Goal: Task Accomplishment & Management: Complete application form

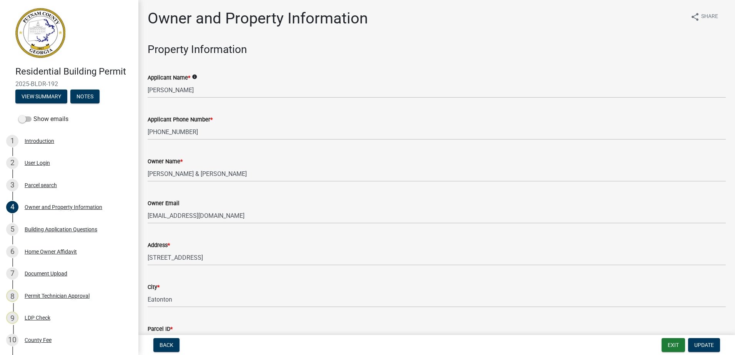
select select "a6b90f04-145f-43dc-a4e6-6d5ec8e28ec9"
select select "83394b22-4a11-496c-8e5c-75ade2e72faf"
select select "469c5908-2854-42d5-89ed-bee7fc26529e"
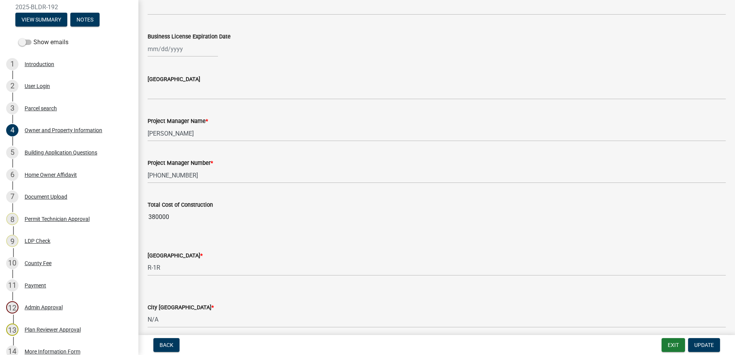
scroll to position [1099, 0]
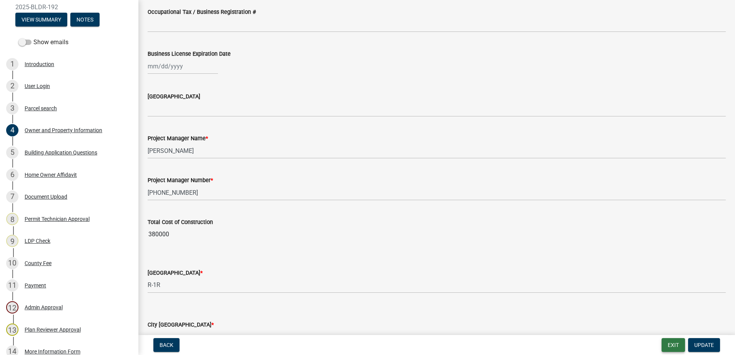
click at [674, 342] on button "Exit" at bounding box center [672, 345] width 23 height 14
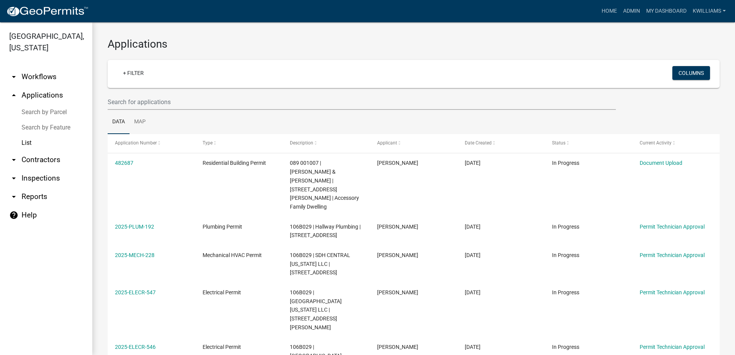
click at [53, 96] on link "arrow_drop_up Applications" at bounding box center [46, 95] width 92 height 18
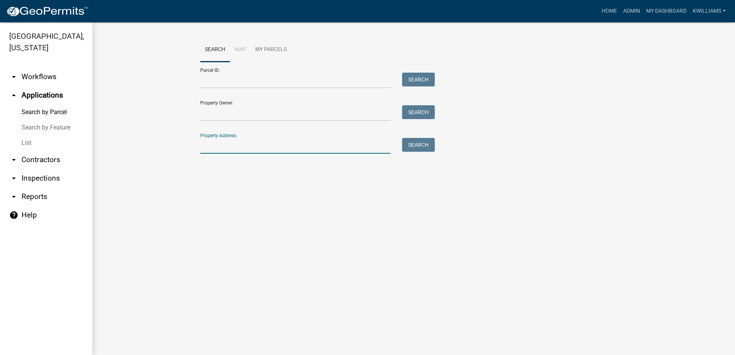
click at [213, 149] on input "Property Address:" at bounding box center [295, 146] width 190 height 16
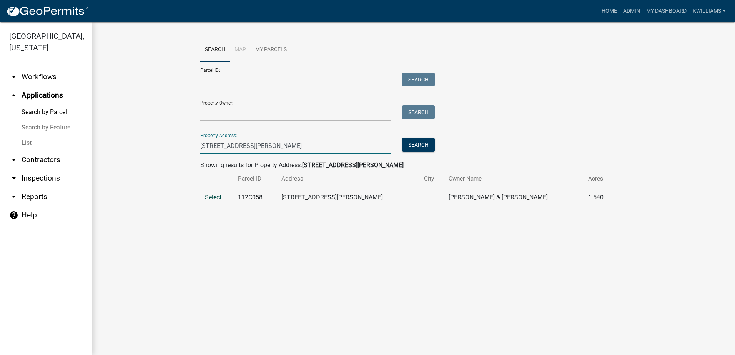
type input "[STREET_ADDRESS][PERSON_NAME]"
click at [211, 200] on span "Select" at bounding box center [213, 197] width 17 height 7
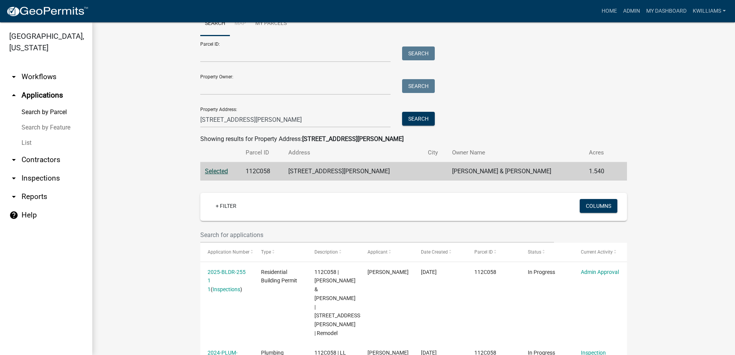
scroll to position [126, 0]
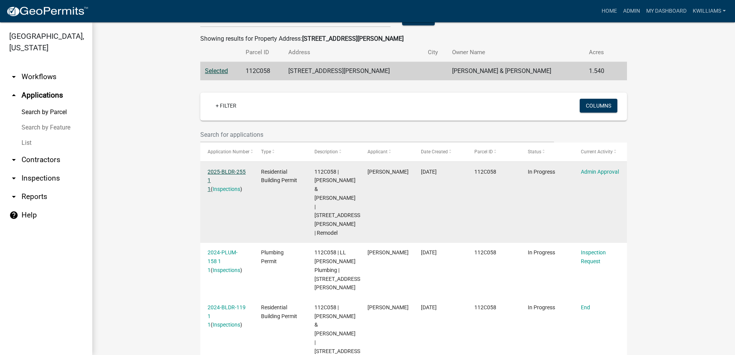
click at [223, 170] on link "2025-BLDR-255 1 1" at bounding box center [227, 181] width 38 height 24
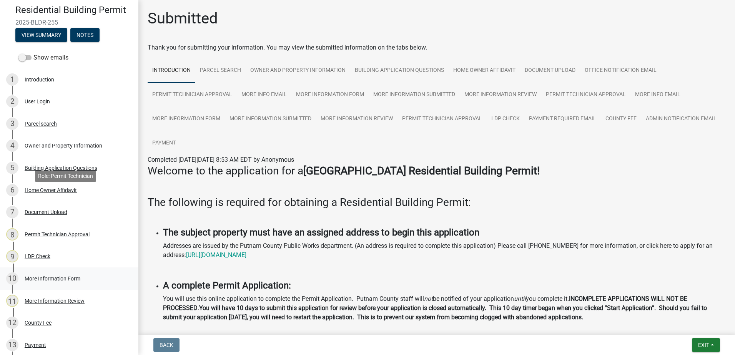
scroll to position [178, 0]
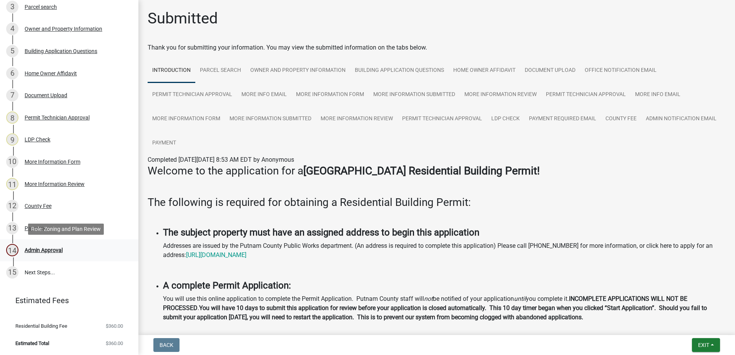
drag, startPoint x: 67, startPoint y: 257, endPoint x: 57, endPoint y: 261, distance: 10.7
click at [60, 261] on link "14 Admin Approval" at bounding box center [69, 250] width 138 height 22
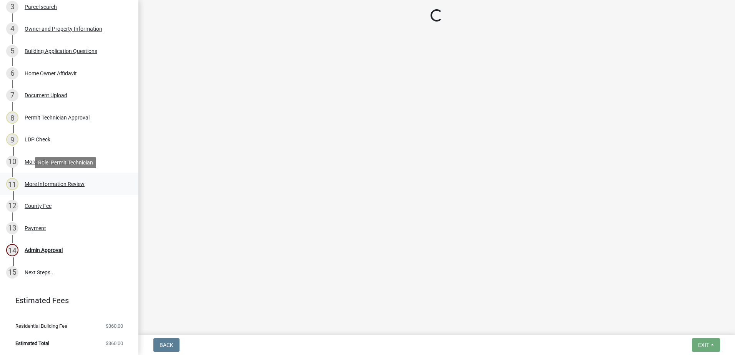
drag, startPoint x: 57, startPoint y: 261, endPoint x: 98, endPoint y: 177, distance: 93.7
click at [96, 177] on link "11 More Information Review" at bounding box center [69, 184] width 138 height 22
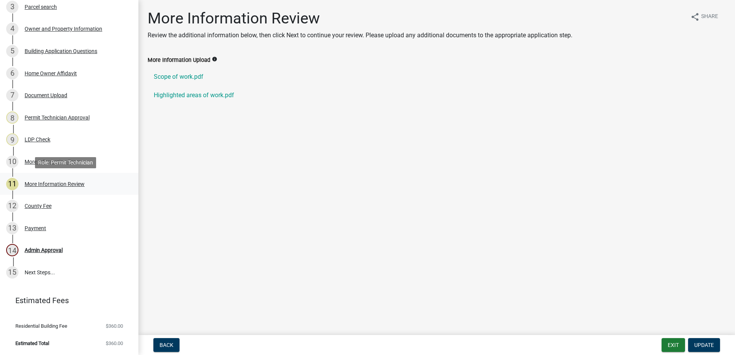
click at [72, 187] on div "11 More Information Review" at bounding box center [66, 184] width 120 height 12
click at [45, 183] on div "More Information Review" at bounding box center [55, 183] width 60 height 5
click at [62, 160] on div "More Information Form" at bounding box center [53, 161] width 56 height 5
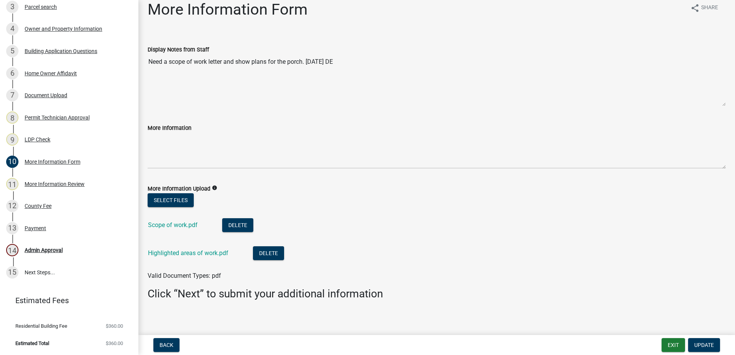
scroll to position [13, 0]
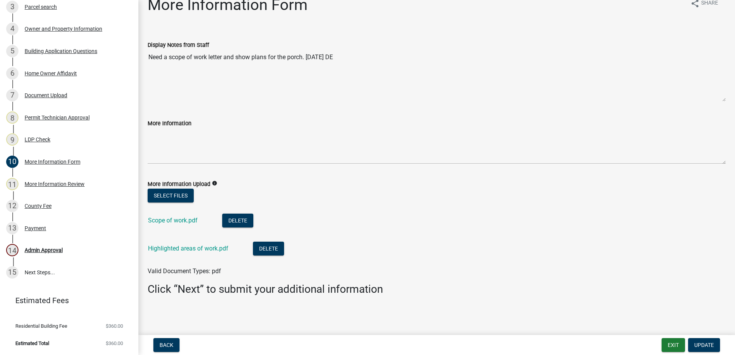
click at [322, 56] on textarea "Need a scope of work letter and show plans for the porch. [DATE] DE" at bounding box center [437, 76] width 578 height 52
click at [704, 344] on span "Update" at bounding box center [704, 345] width 20 height 6
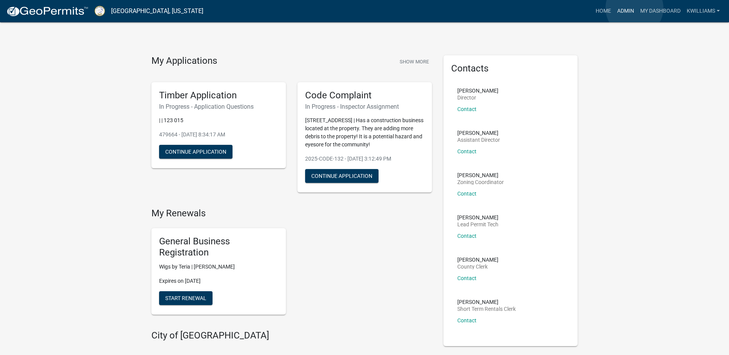
drag, startPoint x: 634, startPoint y: 8, endPoint x: 628, endPoint y: 13, distance: 7.6
click at [634, 9] on link "Admin" at bounding box center [625, 11] width 23 height 15
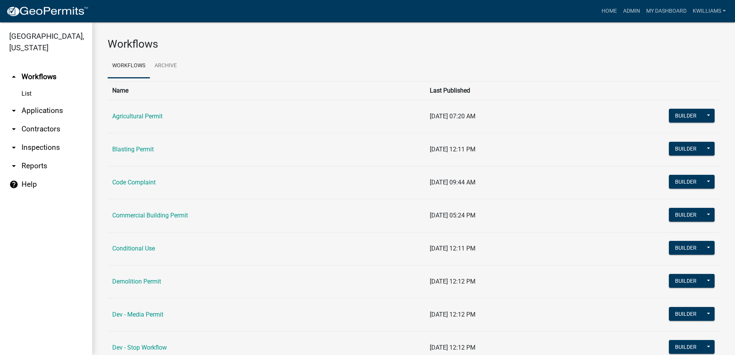
click at [39, 112] on link "arrow_drop_down Applications" at bounding box center [46, 110] width 92 height 18
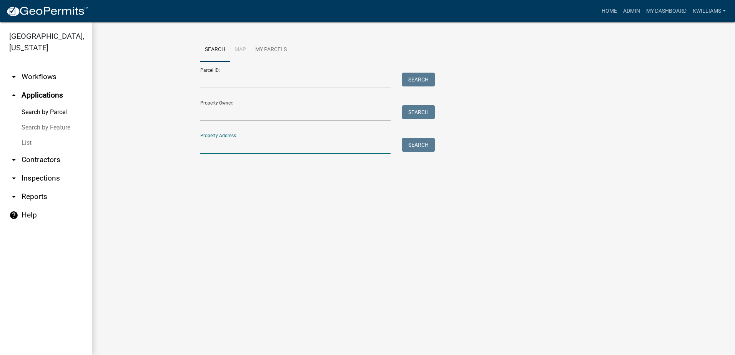
click at [202, 144] on input "Property Address:" at bounding box center [295, 146] width 190 height 16
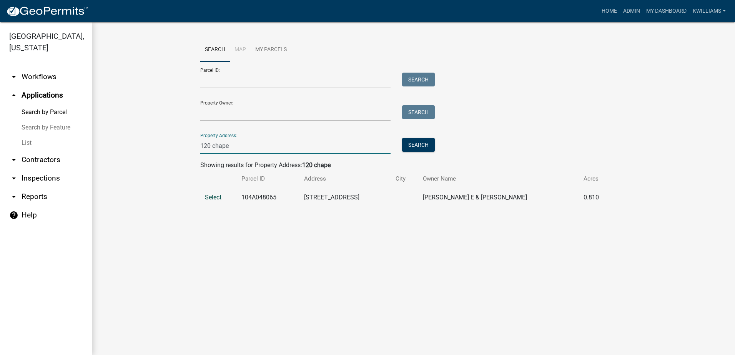
type input "120 chape"
click at [212, 200] on span "Select" at bounding box center [213, 197] width 17 height 7
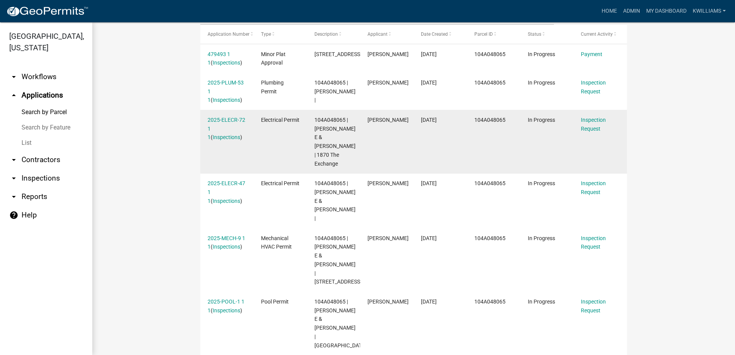
scroll to position [231, 0]
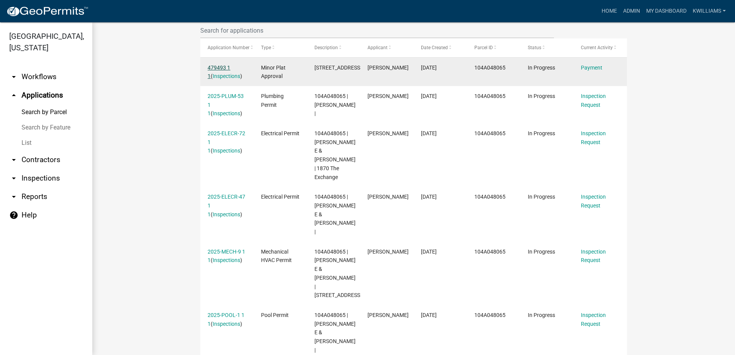
click at [214, 66] on link "479493 1 1" at bounding box center [219, 72] width 23 height 15
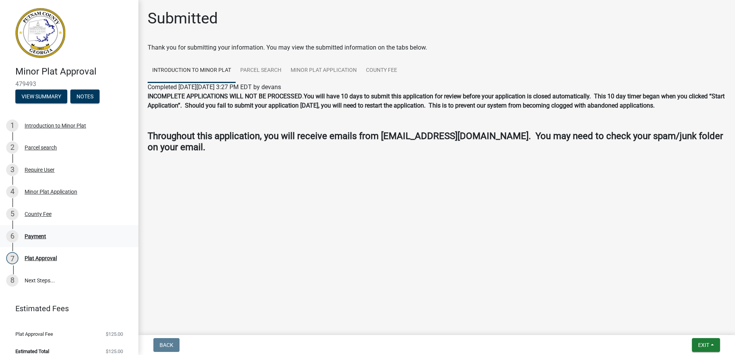
click at [36, 237] on div "Payment" at bounding box center [36, 236] width 22 height 5
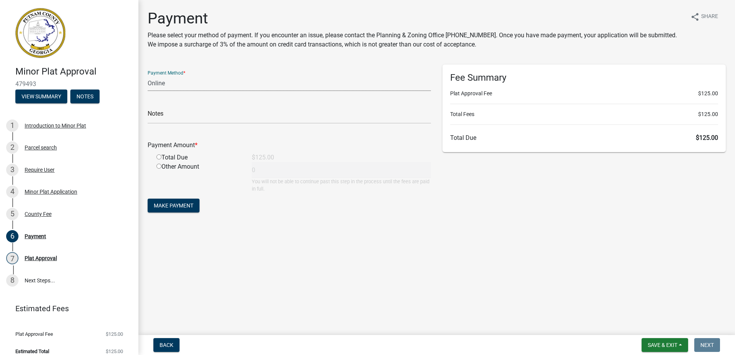
click at [194, 84] on select "Credit Card POS Check Cash Online" at bounding box center [289, 83] width 283 height 16
select select "1: 0"
click at [148, 75] on select "Credit Card POS Check Cash Online" at bounding box center [289, 83] width 283 height 16
click at [182, 118] on input "text" at bounding box center [289, 116] width 283 height 16
type input "25714"
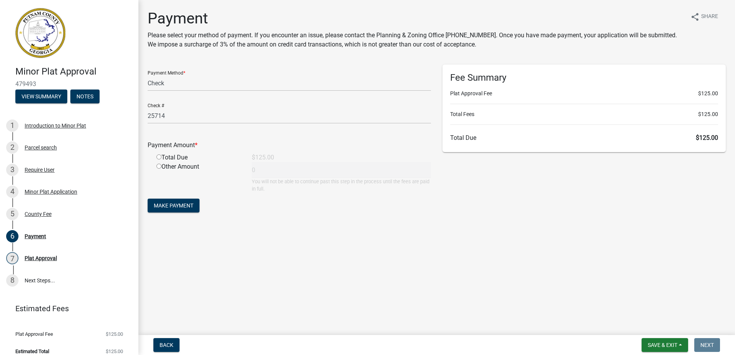
click at [158, 157] on input "radio" at bounding box center [158, 156] width 5 height 5
radio input "true"
type input "125"
click at [184, 206] on span "Make Payment" at bounding box center [174, 206] width 40 height 6
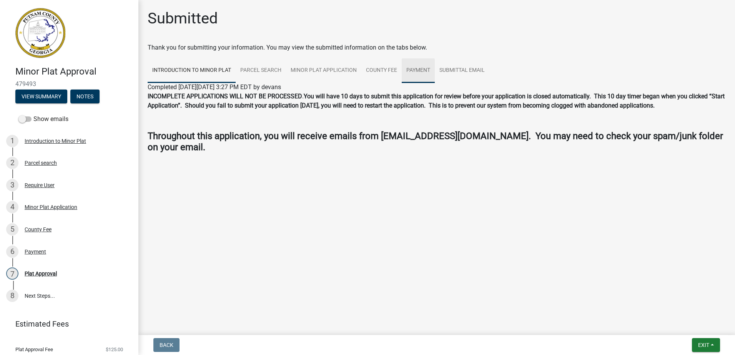
click at [428, 72] on link "Payment" at bounding box center [418, 70] width 33 height 25
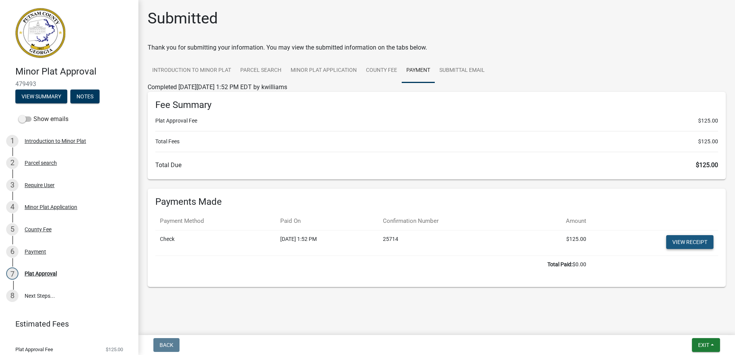
click at [700, 246] on link "View receipt" at bounding box center [689, 242] width 47 height 14
click at [697, 344] on button "Exit" at bounding box center [706, 345] width 28 height 14
click at [681, 325] on button "Save & Exit" at bounding box center [688, 325] width 61 height 18
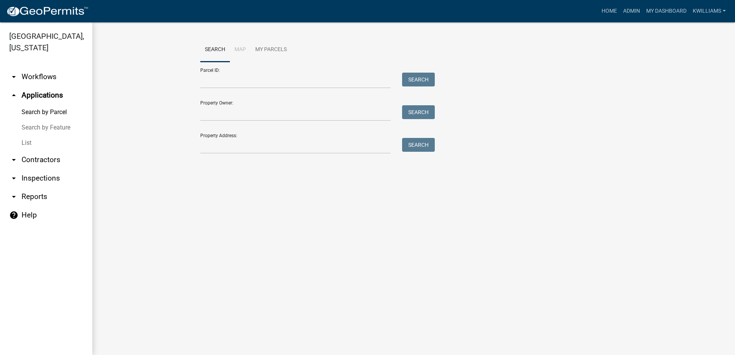
click at [25, 144] on link "List" at bounding box center [46, 142] width 92 height 15
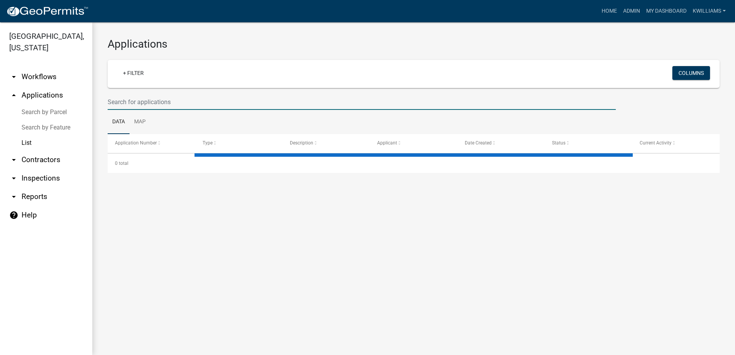
click at [141, 109] on input "text" at bounding box center [362, 102] width 508 height 16
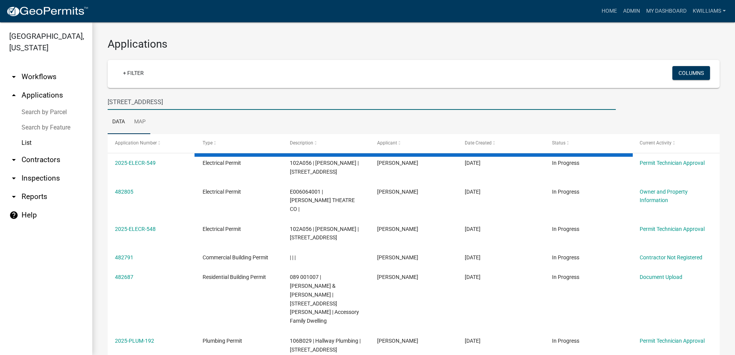
type input "143 s spring rd"
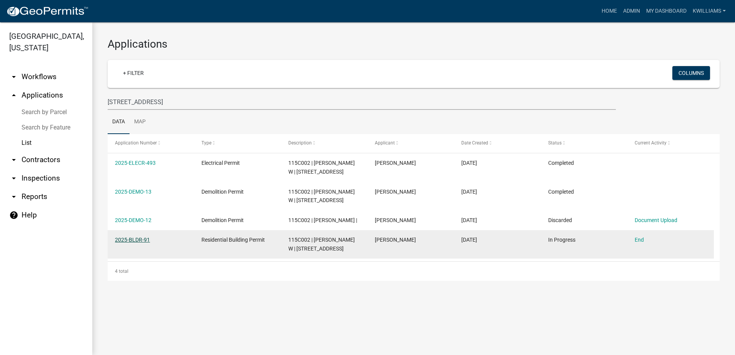
click at [125, 242] on link "2025-BLDR-91" at bounding box center [132, 240] width 35 height 6
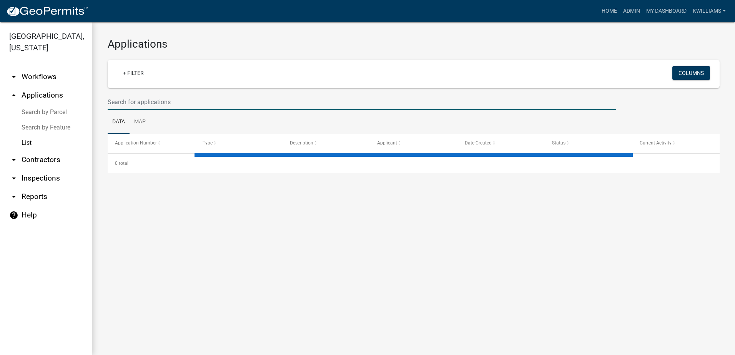
click at [182, 102] on input "text" at bounding box center [362, 102] width 508 height 16
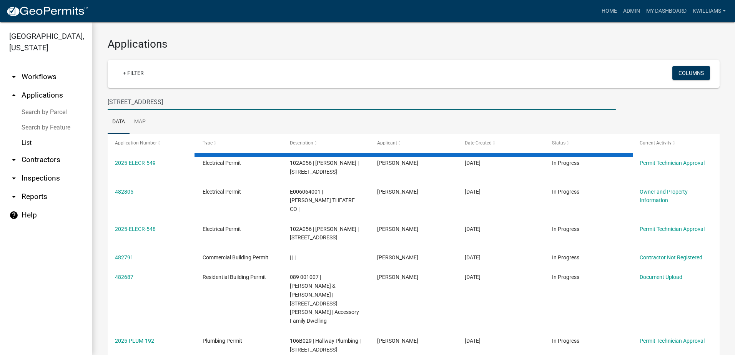
type input "143 s spring rd"
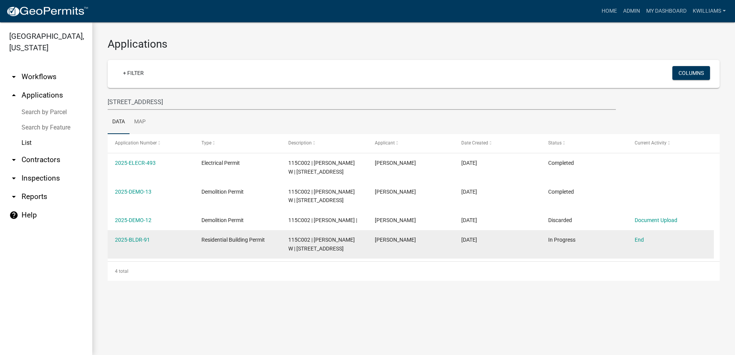
click at [143, 243] on div "2025-BLDR-91" at bounding box center [151, 240] width 72 height 9
click at [141, 240] on link "2025-BLDR-91" at bounding box center [132, 240] width 35 height 6
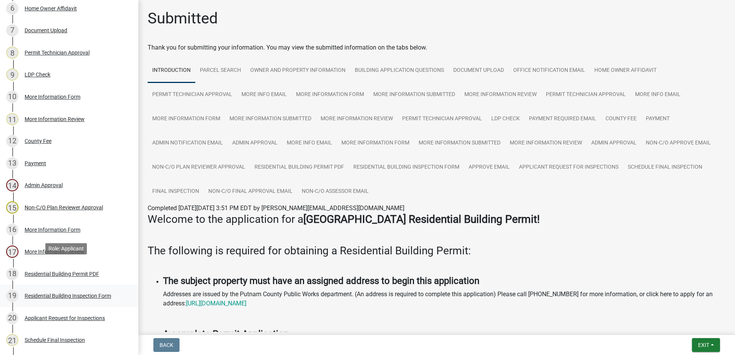
scroll to position [269, 0]
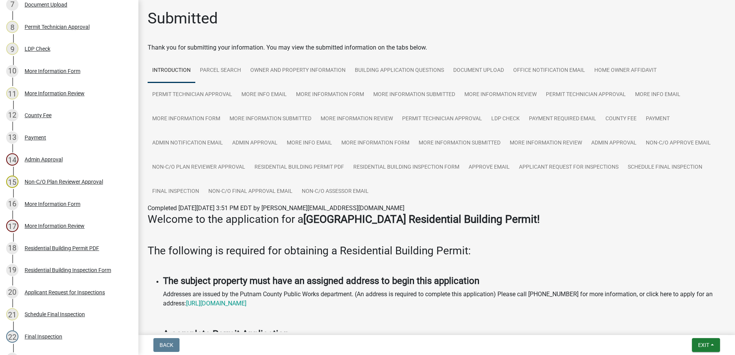
click at [48, 179] on div "Non-C/O Plan Reviewer Approval" at bounding box center [64, 181] width 78 height 5
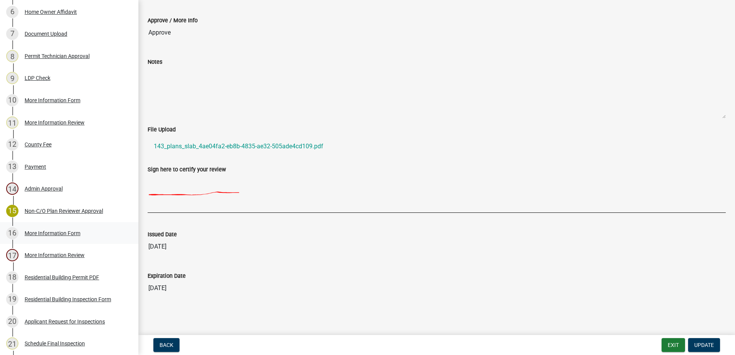
scroll to position [278, 0]
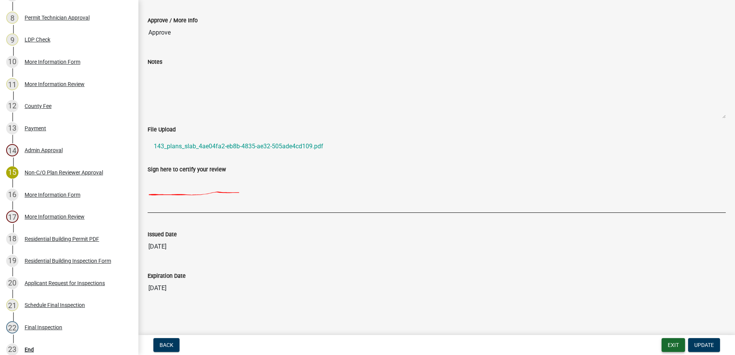
click at [672, 345] on button "Exit" at bounding box center [672, 345] width 23 height 14
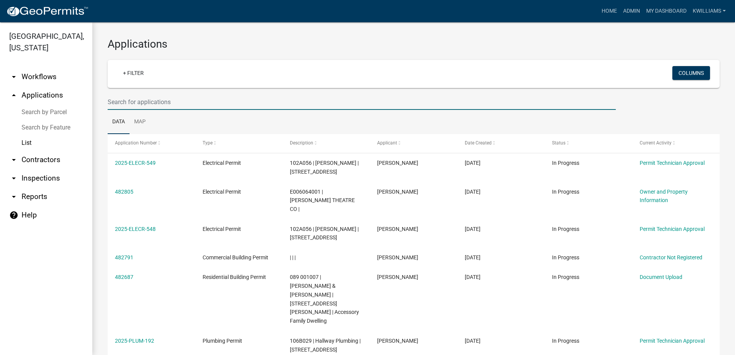
click at [144, 102] on input "text" at bounding box center [362, 102] width 508 height 16
type input "mountain shore"
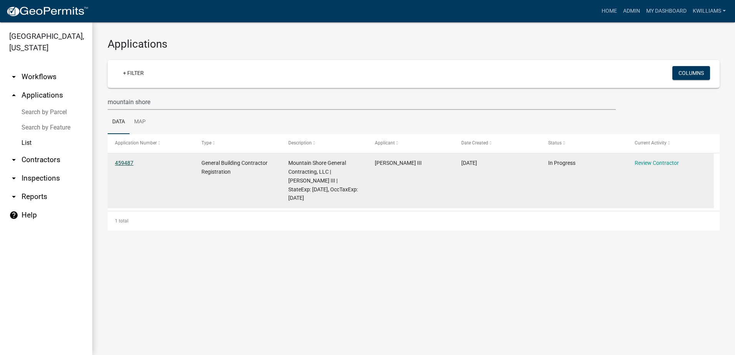
click at [126, 161] on link "459487" at bounding box center [124, 163] width 18 height 6
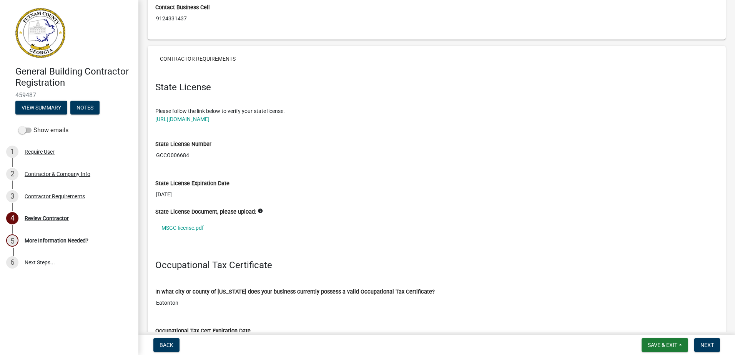
scroll to position [538, 0]
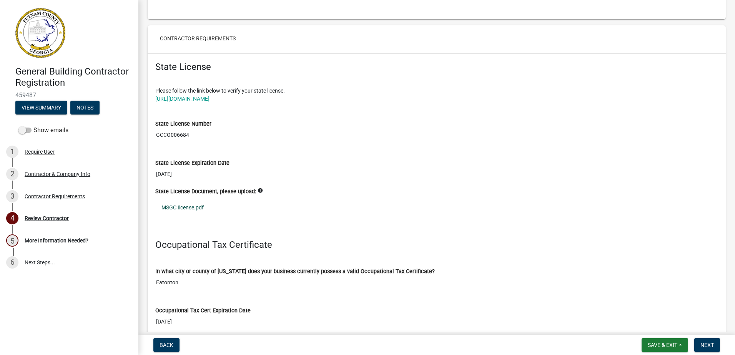
click at [171, 199] on link "MSGC Iicense.pdf" at bounding box center [436, 208] width 563 height 18
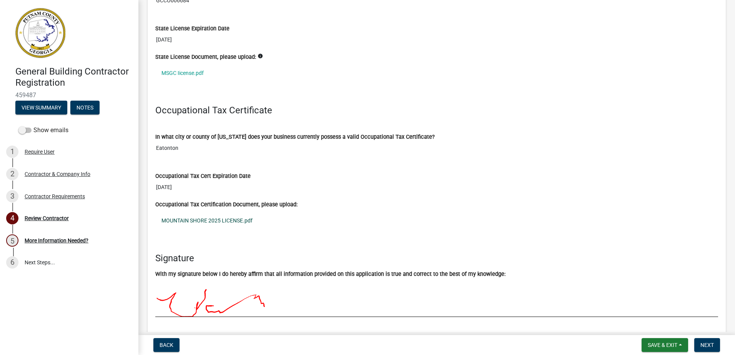
scroll to position [730, 0]
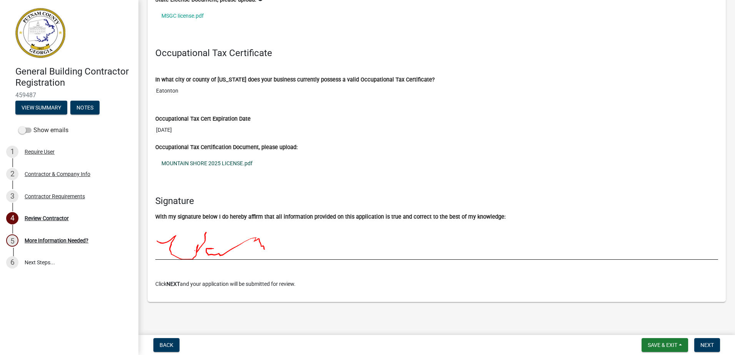
click at [228, 161] on link "MOUNTAIN SHORE 2025 LICENSE.pdf" at bounding box center [436, 163] width 563 height 18
click at [707, 344] on span "Next" at bounding box center [706, 345] width 13 height 6
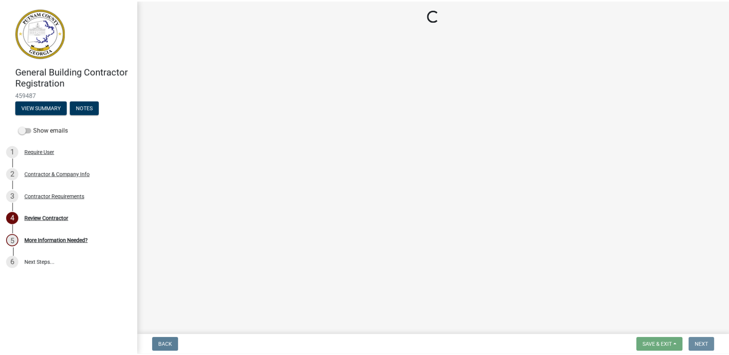
scroll to position [0, 0]
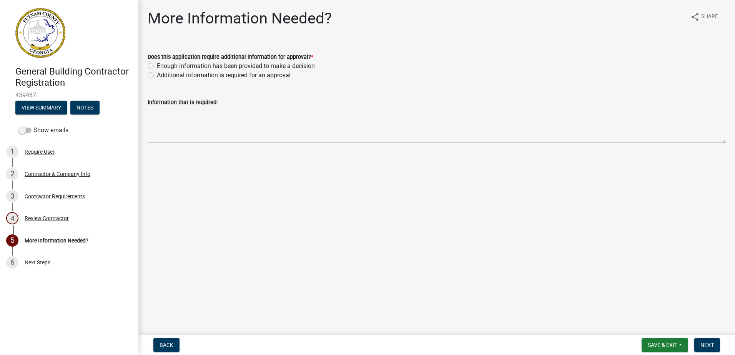
click at [153, 63] on div "Enough information has been provided to make a decision" at bounding box center [437, 65] width 578 height 9
click at [157, 65] on label "Enough information has been provided to make a decision" at bounding box center [236, 65] width 158 height 9
click at [157, 65] on input "Enough information has been provided to make a decision" at bounding box center [159, 63] width 5 height 5
radio input "true"
drag, startPoint x: 709, startPoint y: 347, endPoint x: 700, endPoint y: 334, distance: 16.0
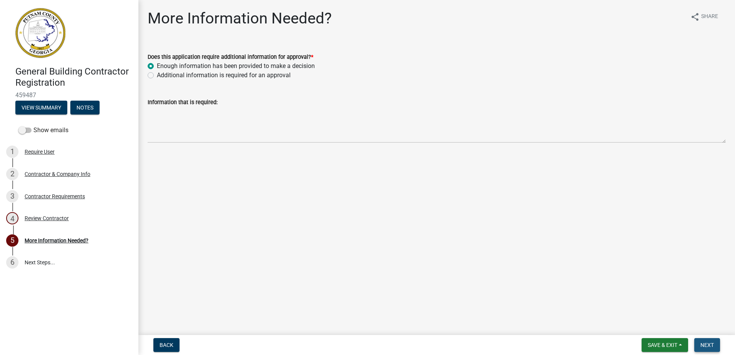
click at [709, 346] on span "Next" at bounding box center [706, 345] width 13 height 6
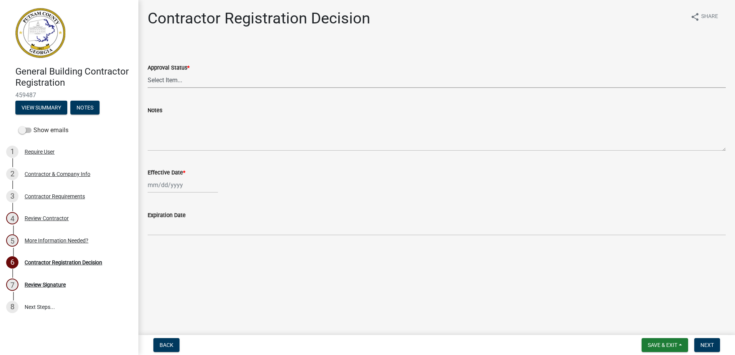
click at [164, 80] on select "Select Item... Approved Denied" at bounding box center [437, 80] width 578 height 16
click at [148, 72] on select "Select Item... Approved Denied" at bounding box center [437, 80] width 578 height 16
select select "4b86b809-39dd-4c68-9f3d-fdb3e7050482"
click at [179, 186] on div at bounding box center [183, 185] width 70 height 16
select select "9"
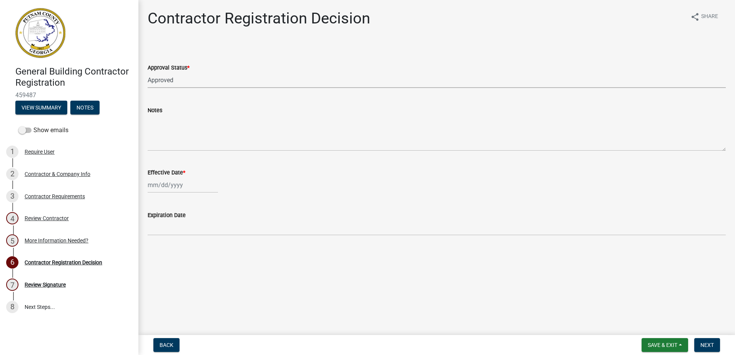
select select "2025"
click at [166, 264] on div "23" at bounding box center [167, 263] width 12 height 12
type input "[DATE]"
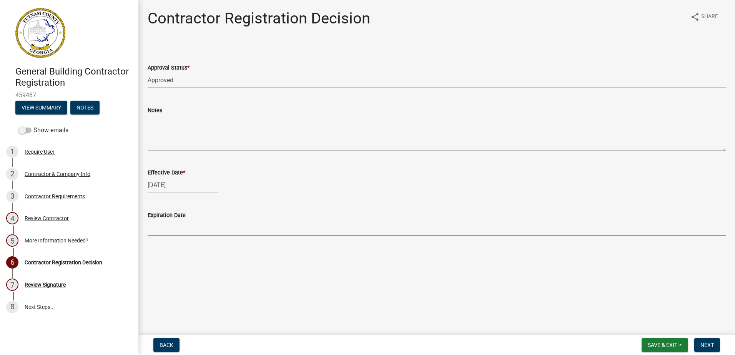
click at [199, 228] on input "Expiration Date" at bounding box center [437, 228] width 578 height 16
type input "12/31/2025"
click at [710, 347] on span "Next" at bounding box center [706, 345] width 13 height 6
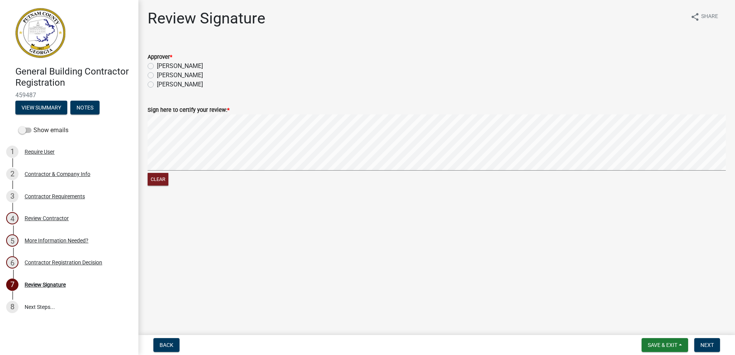
click at [154, 73] on div "Kenteria Williams" at bounding box center [437, 75] width 578 height 9
click at [157, 74] on label "Kenteria Williams" at bounding box center [180, 75] width 46 height 9
click at [157, 74] on input "Kenteria Williams" at bounding box center [159, 73] width 5 height 5
radio input "true"
click at [198, 176] on div "Clear" at bounding box center [437, 151] width 578 height 73
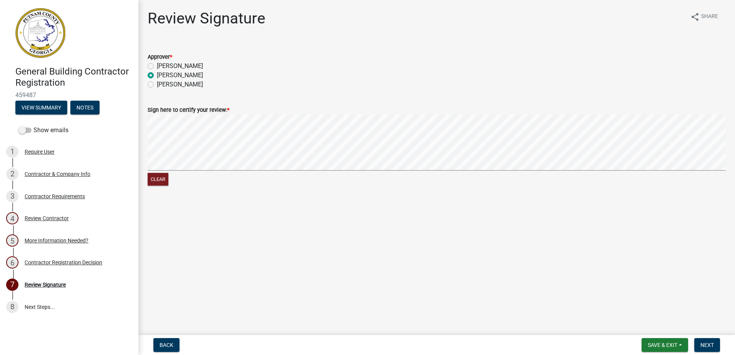
click at [375, 76] on wm-data-entity-input-list "Approver * Courtney Kenteria Williams Lisa Jackson Sign here to certify your re…" at bounding box center [437, 118] width 578 height 151
click at [710, 343] on span "Next" at bounding box center [706, 345] width 13 height 6
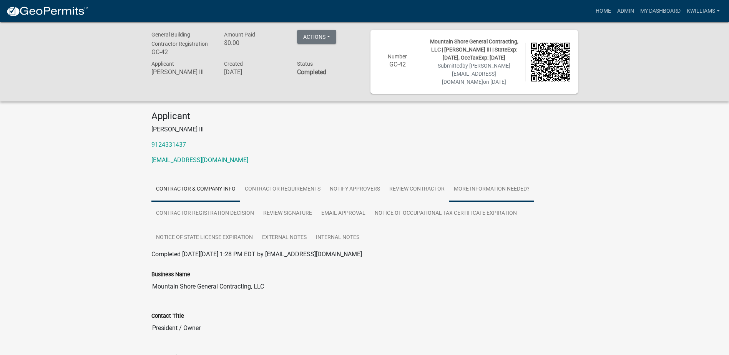
drag, startPoint x: 523, startPoint y: 169, endPoint x: 495, endPoint y: 196, distance: 38.9
click at [521, 170] on div "Applicant Walter Rocker III 9124331437 w.rocker@mountainshoregc.com" at bounding box center [365, 141] width 438 height 60
click at [501, 186] on link "More Information Needed?" at bounding box center [491, 189] width 85 height 25
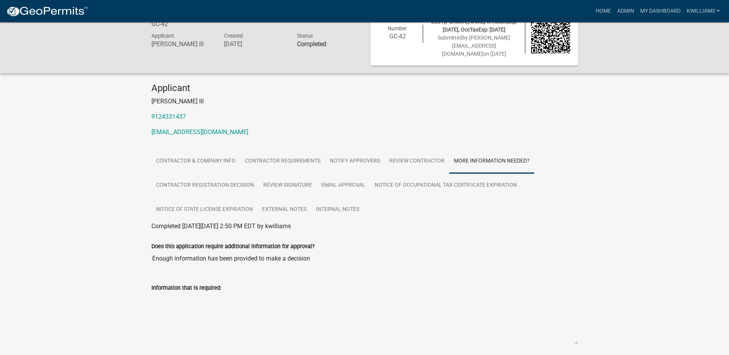
scroll to position [56, 0]
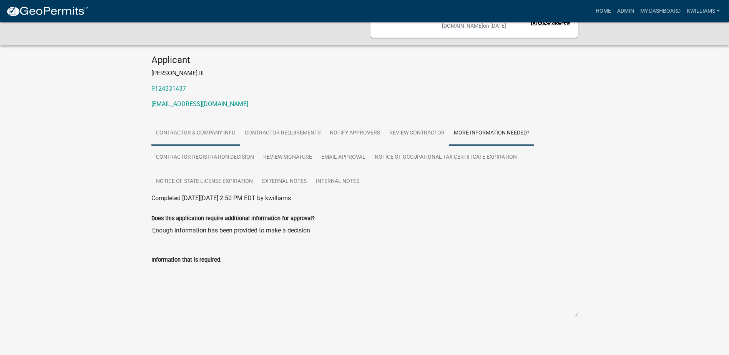
click at [182, 133] on link "Contractor & Company Info" at bounding box center [195, 133] width 89 height 25
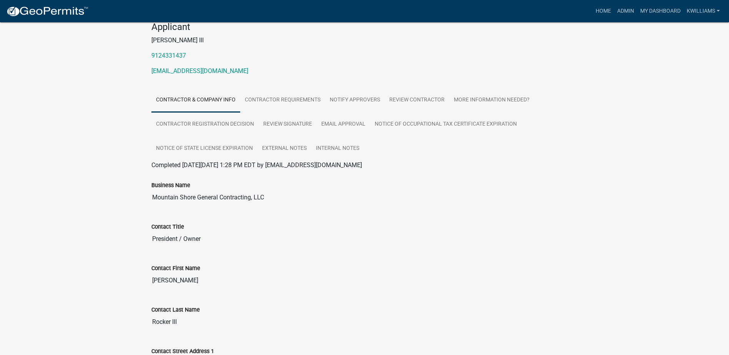
scroll to position [88, 0]
click at [272, 100] on link "Contractor Requirements" at bounding box center [282, 101] width 85 height 25
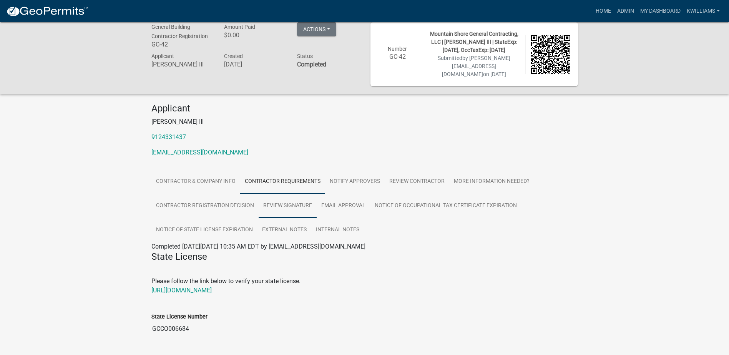
scroll to position [0, 0]
